Goal: Task Accomplishment & Management: Complete application form

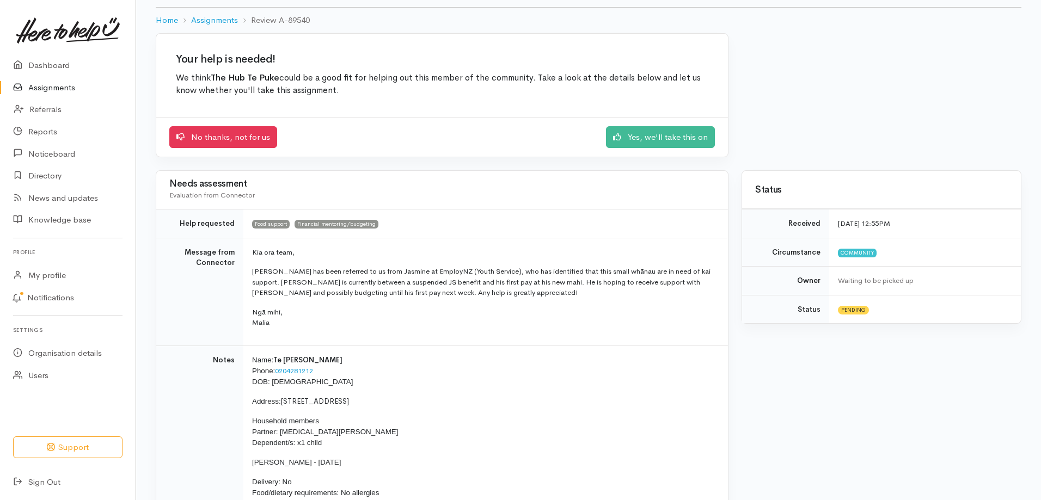
scroll to position [54, 0]
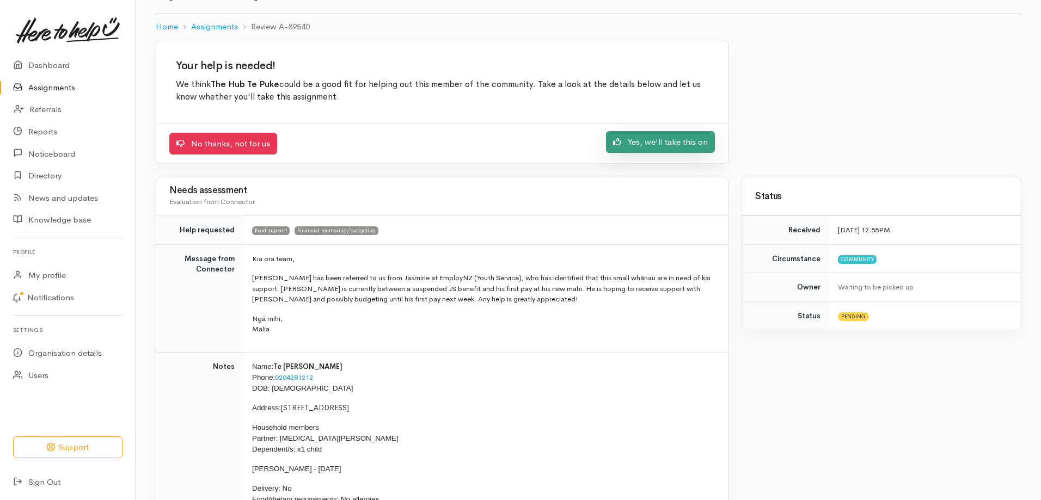
click at [695, 142] on link "Yes, we'll take this on" at bounding box center [660, 142] width 109 height 22
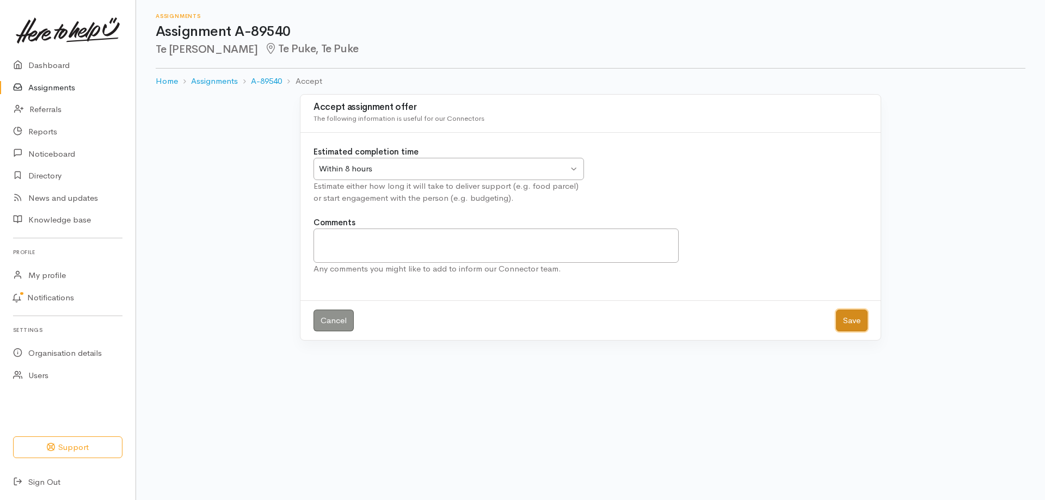
click at [855, 321] on button "Save" at bounding box center [852, 321] width 32 height 22
